Goal: Task Accomplishment & Management: Manage account settings

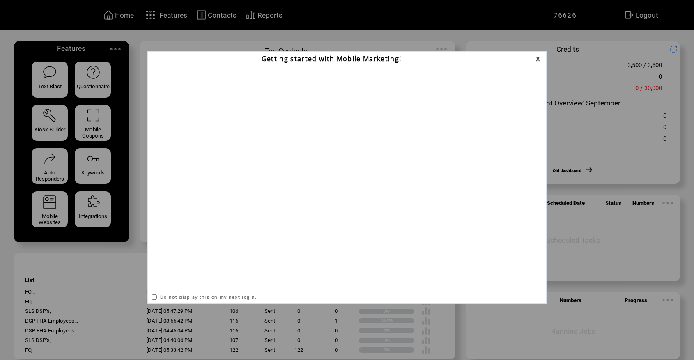
click at [646, 331] on div "Getting started with Mobile Marketing! Do not display this on my next login." at bounding box center [347, 180] width 694 height 360
click at [537, 61] on link at bounding box center [538, 58] width 7 height 5
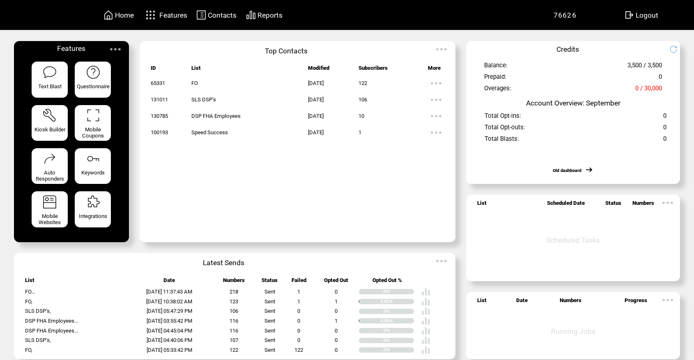
click at [215, 16] on span "Contacts" at bounding box center [222, 15] width 29 height 8
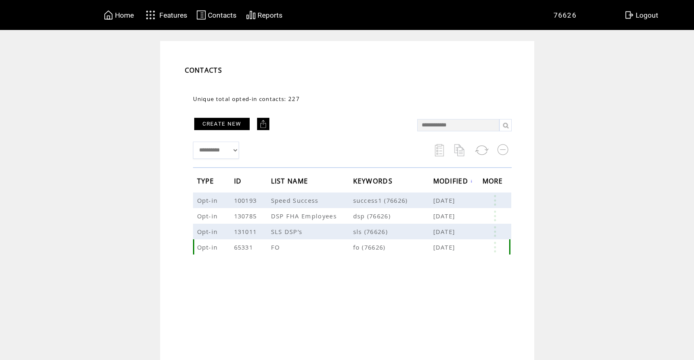
click at [280, 249] on span "FO" at bounding box center [276, 247] width 11 height 8
click at [498, 249] on link at bounding box center [494, 247] width 25 height 11
click at [448, 275] on link "122" at bounding box center [466, 274] width 41 height 12
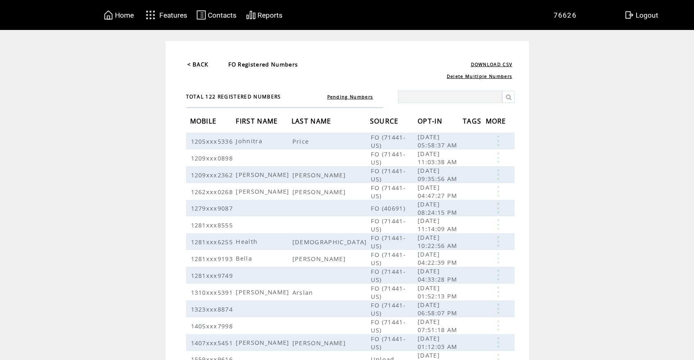
click at [202, 69] on table "< BACK FO Registered Numbers" at bounding box center [252, 65] width 133 height 10
click at [202, 64] on link "< BACK" at bounding box center [197, 64] width 21 height 7
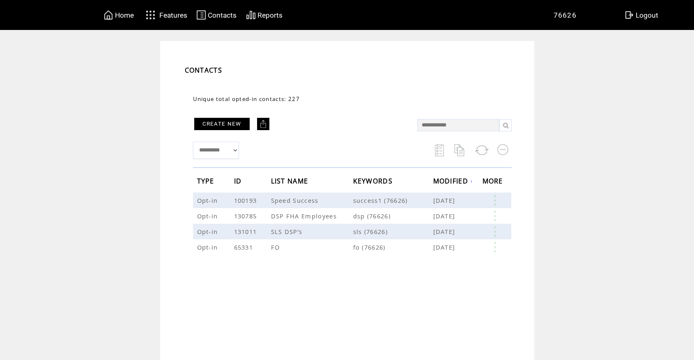
click at [231, 125] on link "CREATE NEW" at bounding box center [221, 124] width 55 height 12
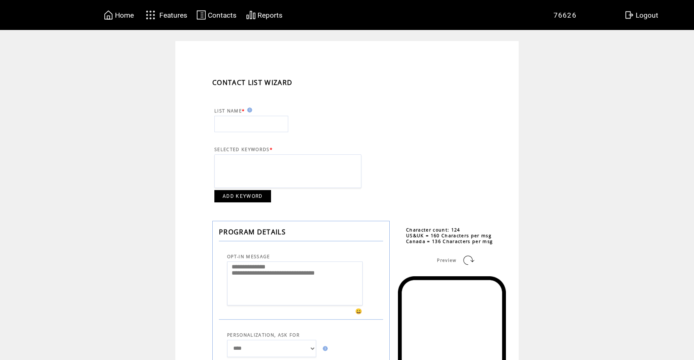
click at [215, 11] on span "Contacts" at bounding box center [222, 15] width 29 height 8
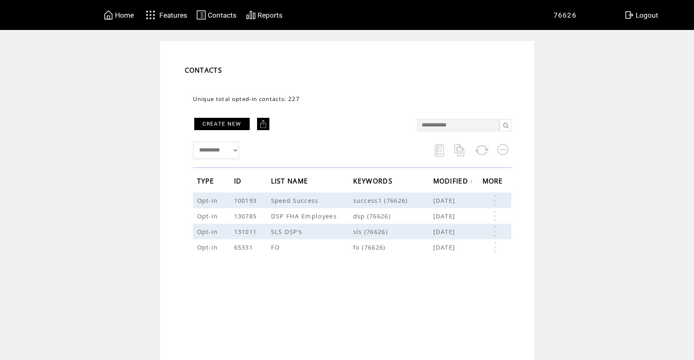
click at [445, 359] on td "**********" at bounding box center [346, 225] width 349 height 300
click at [519, 239] on div "**********" at bounding box center [352, 204] width 335 height 234
